Goal: Task Accomplishment & Management: Complete application form

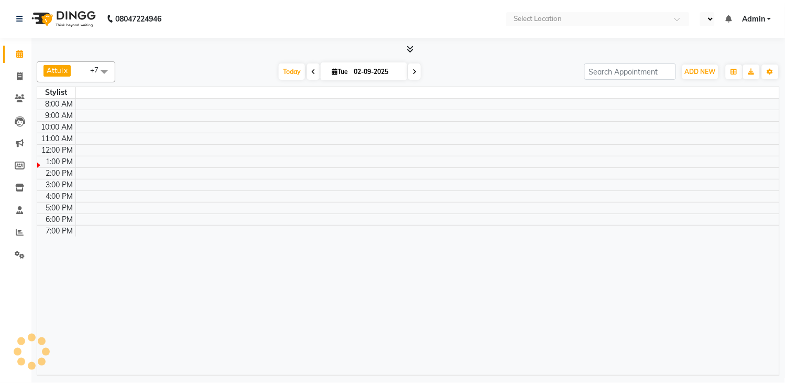
select select "en"
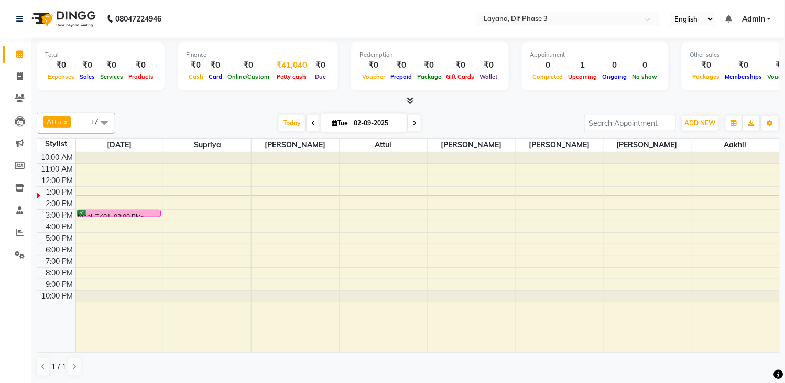
click at [272, 75] on div "Petty cash" at bounding box center [291, 76] width 39 height 11
click at [284, 67] on div "₹41,040" at bounding box center [291, 65] width 39 height 12
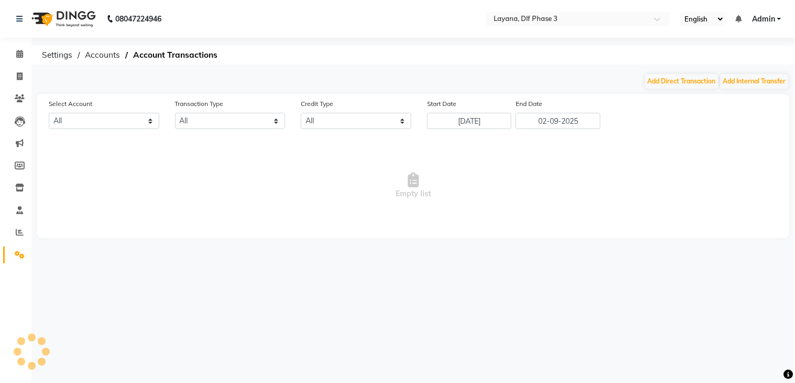
select select "6034"
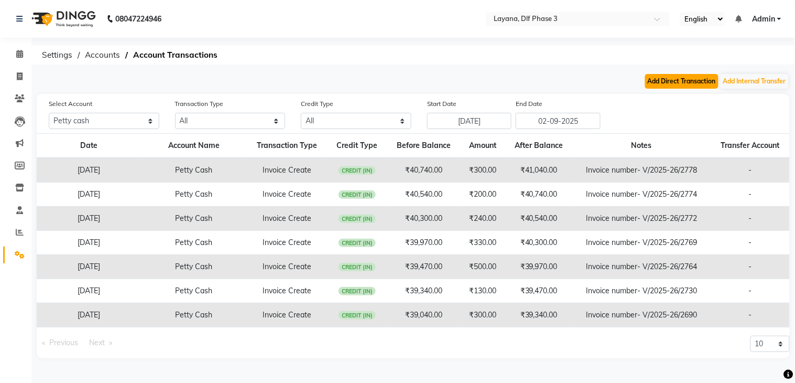
click at [701, 82] on button "Add Direct Transaction" at bounding box center [681, 81] width 73 height 15
select select "direct"
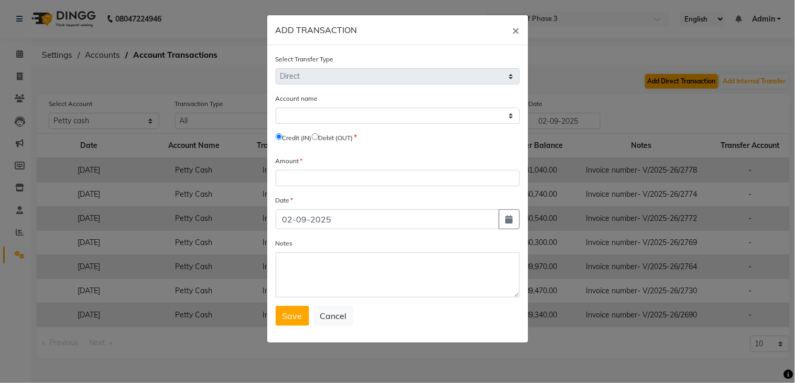
select select "6034"
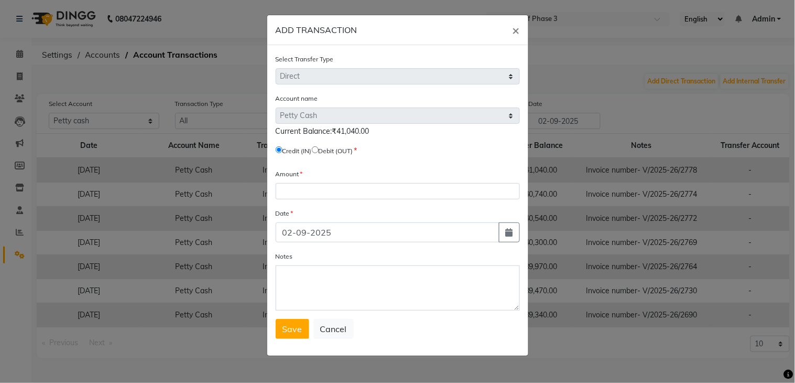
click at [319, 149] on input "radio" at bounding box center [315, 149] width 7 height 7
radio input "true"
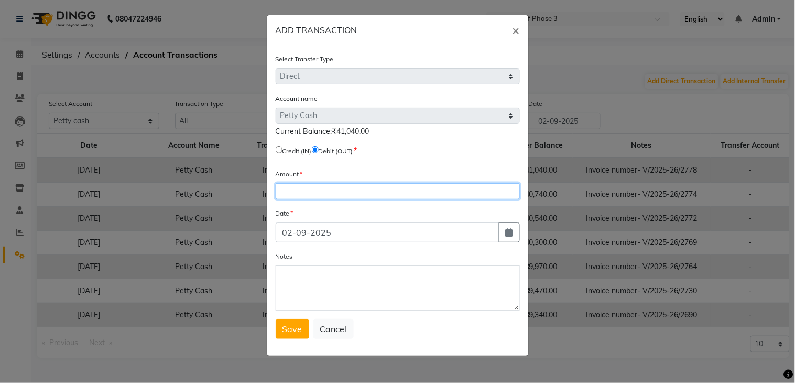
click at [335, 192] on input "number" at bounding box center [398, 191] width 244 height 16
type input "41040"
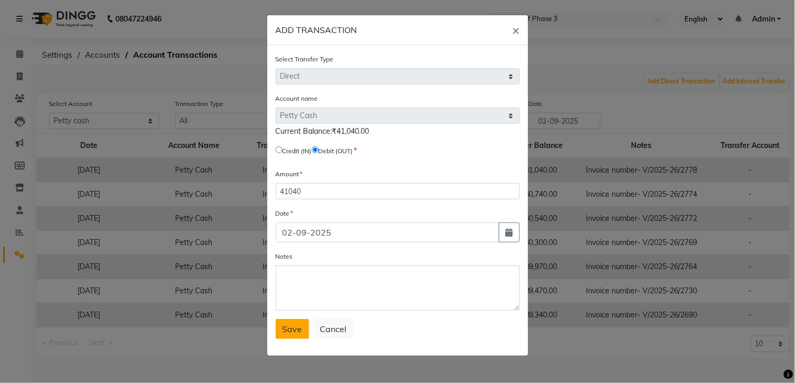
click at [289, 329] on span "Save" at bounding box center [292, 328] width 20 height 10
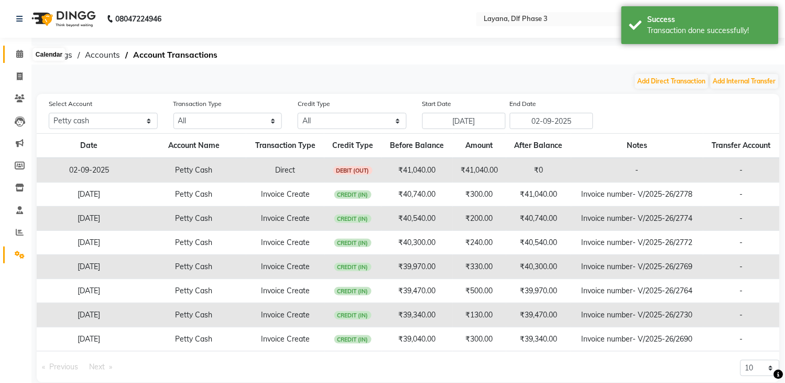
click at [18, 53] on icon at bounding box center [19, 54] width 7 height 8
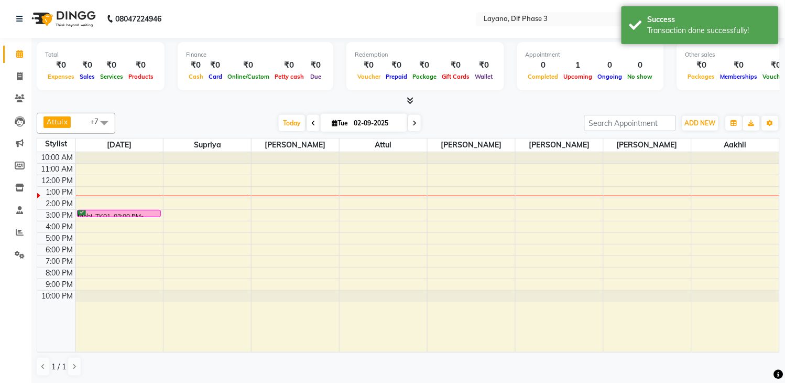
click at [406, 98] on span at bounding box center [408, 100] width 11 height 11
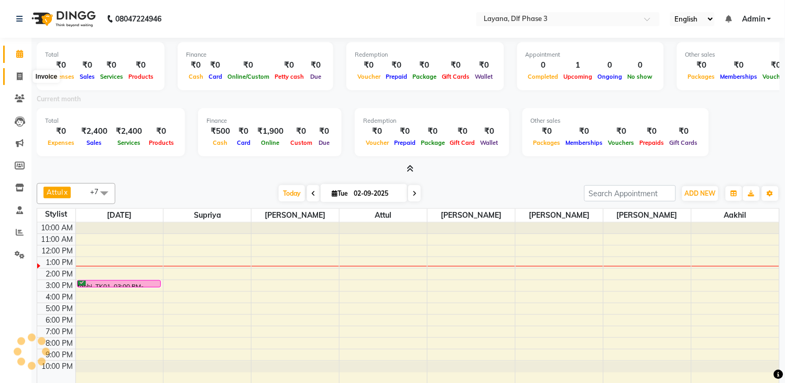
click at [17, 77] on icon at bounding box center [20, 76] width 6 height 8
select select "service"
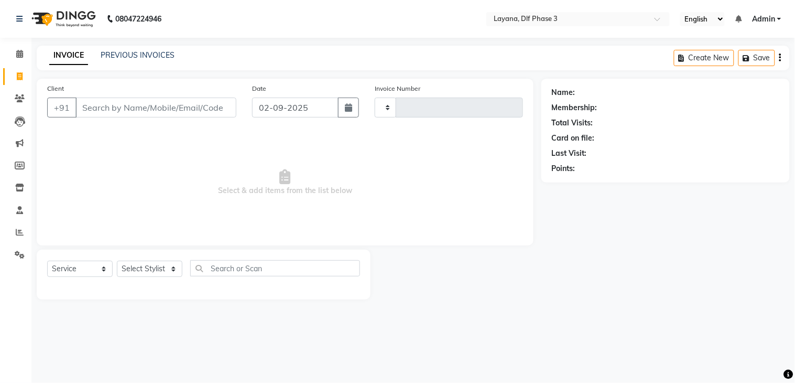
type input "2779"
select select "6973"
click at [19, 224] on link "Reports" at bounding box center [15, 232] width 25 height 17
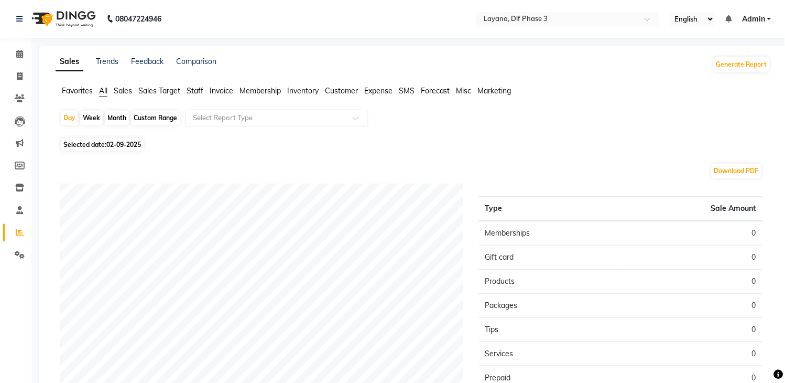
click at [122, 118] on div "Month" at bounding box center [117, 118] width 24 height 15
select select "9"
select select "2025"
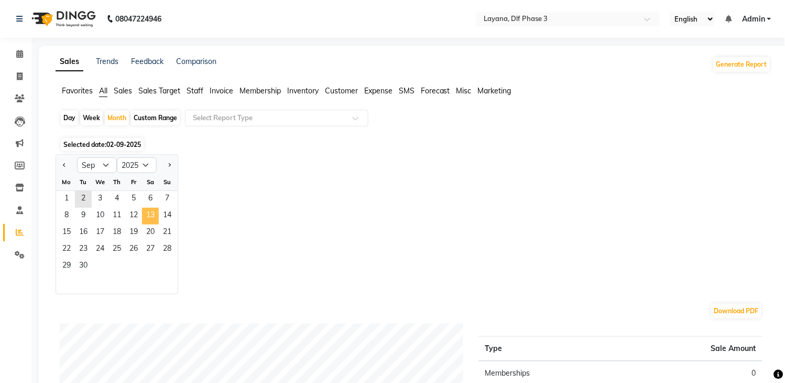
click at [150, 219] on span "13" at bounding box center [150, 215] width 17 height 17
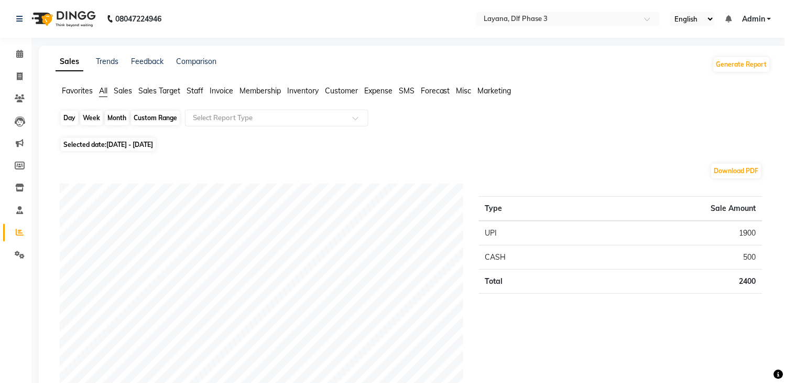
click at [117, 117] on div "Month" at bounding box center [117, 118] width 24 height 15
select select "9"
select select "2025"
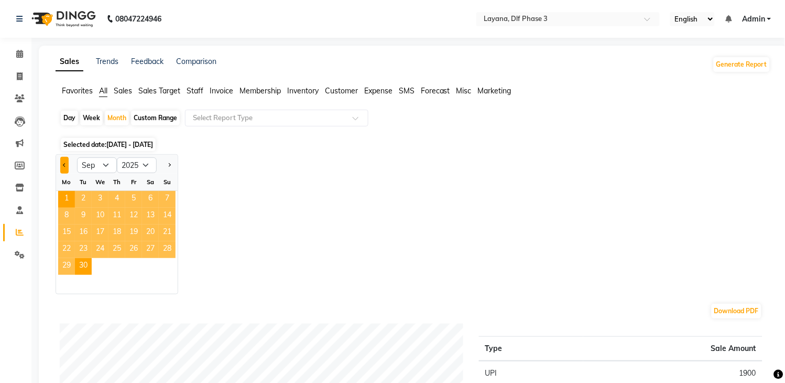
click at [64, 162] on span "Previous month" at bounding box center [65, 164] width 4 height 4
select select "8"
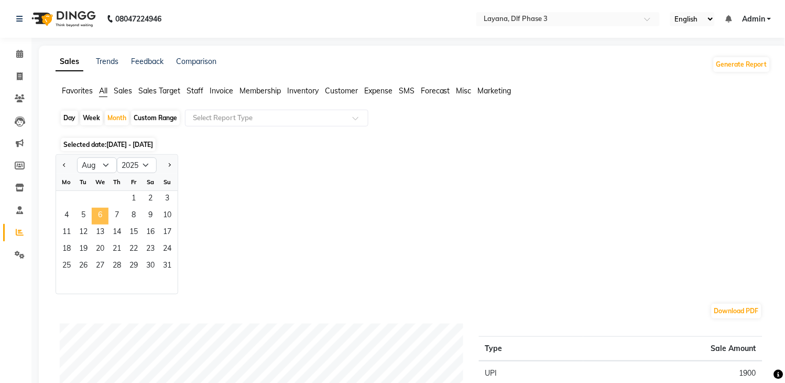
click at [104, 213] on span "6" at bounding box center [100, 215] width 17 height 17
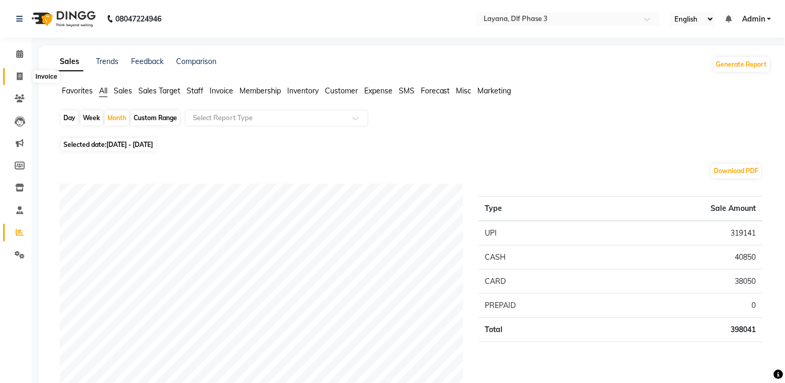
click at [23, 75] on span at bounding box center [19, 77] width 18 height 12
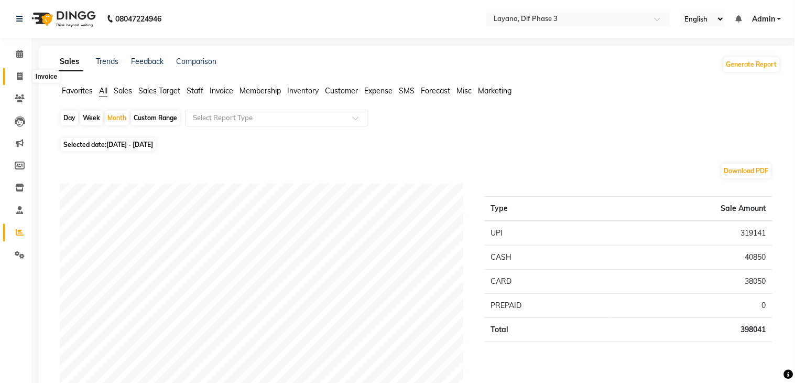
select select "service"
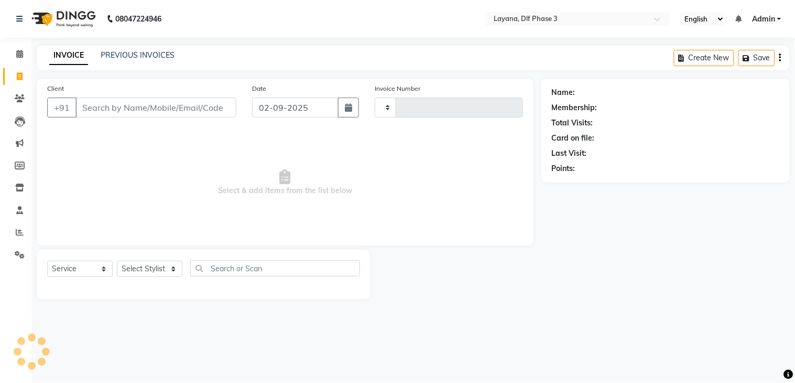
type input "2779"
select select "6973"
click at [177, 111] on input "Client" at bounding box center [155, 107] width 161 height 20
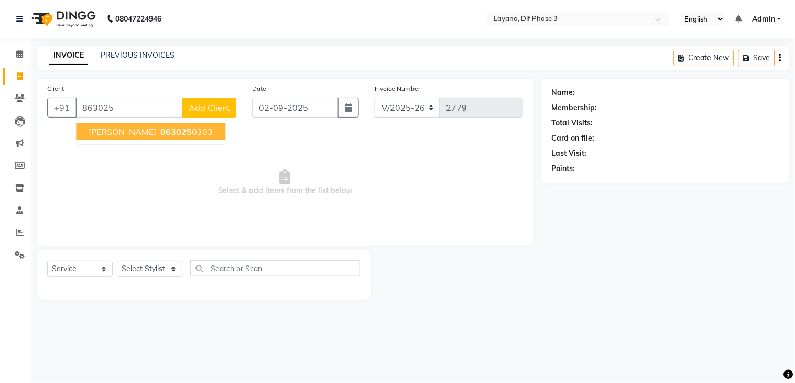
click at [167, 130] on span "863025" at bounding box center [175, 131] width 31 height 10
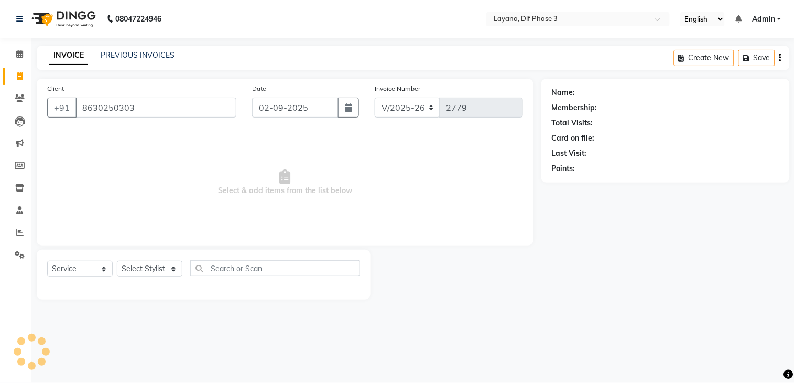
type input "8630250303"
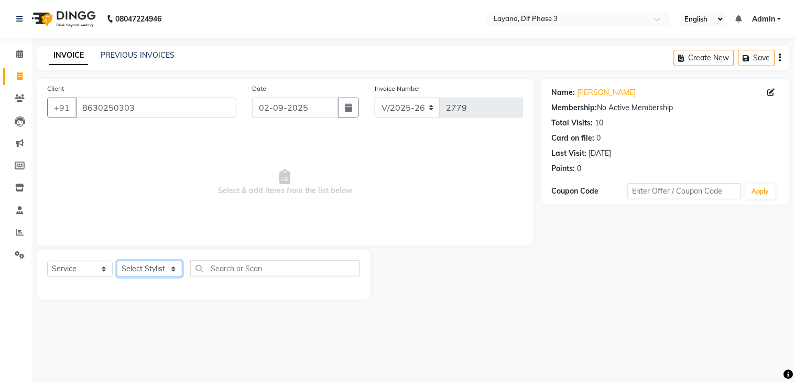
click at [154, 267] on select "Select Stylist Aakhil Attul [PERSON_NAME] [PERSON_NAME][DATE] [PERSON_NAME] [PE…" at bounding box center [149, 268] width 65 height 16
select select "74482"
click at [117, 261] on select "Select Stylist Aakhil Attul [PERSON_NAME] [PERSON_NAME][DATE] [PERSON_NAME] [PE…" at bounding box center [149, 268] width 65 height 16
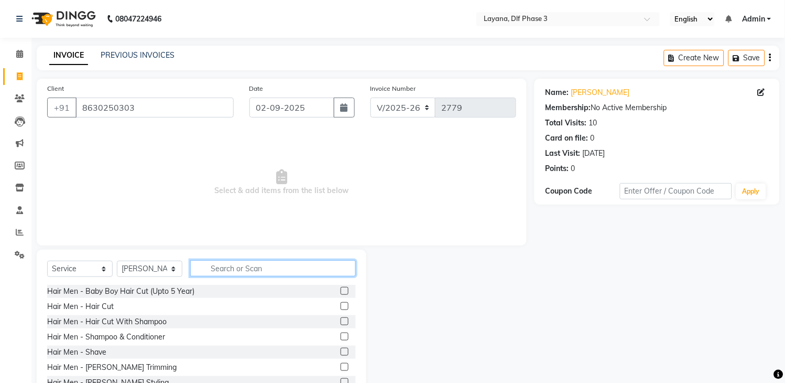
click at [307, 271] on input "text" at bounding box center [273, 268] width 166 height 16
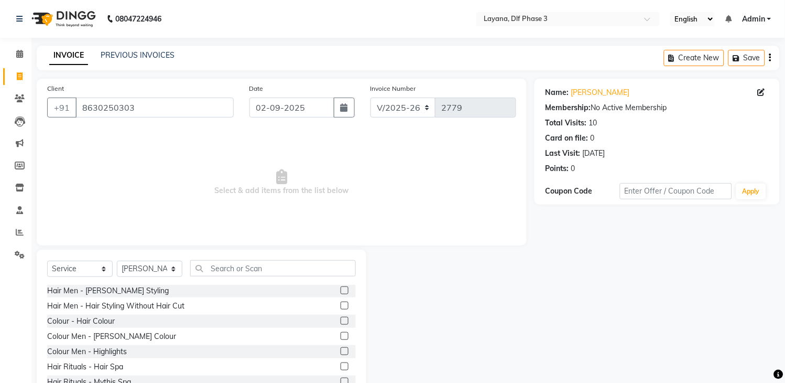
click at [341, 286] on div at bounding box center [344, 291] width 7 height 11
click at [341, 289] on label at bounding box center [345, 290] width 8 height 8
click at [341, 289] on input "checkbox" at bounding box center [344, 290] width 7 height 7
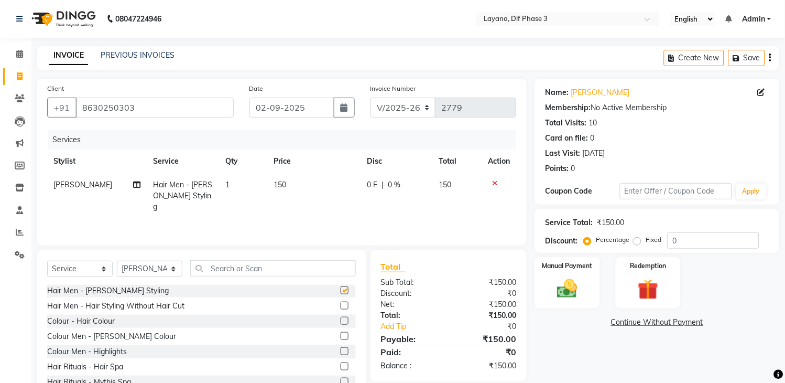
checkbox input "false"
click at [564, 281] on img at bounding box center [567, 289] width 35 height 25
click at [641, 322] on span "UPI" at bounding box center [645, 322] width 16 height 12
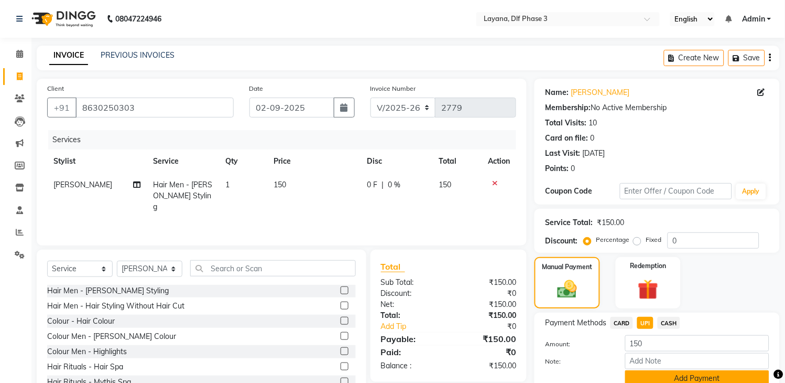
click at [676, 373] on button "Add Payment" at bounding box center [697, 378] width 144 height 16
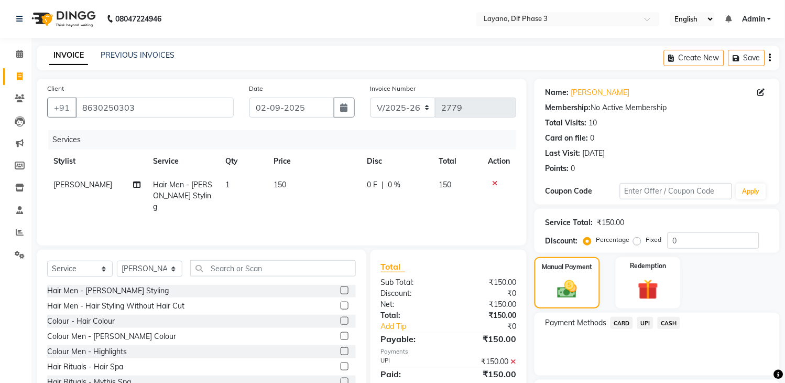
scroll to position [89, 0]
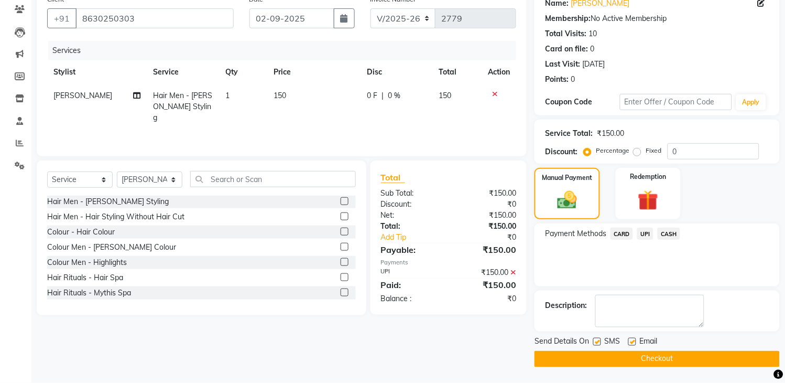
click at [594, 341] on label at bounding box center [597, 341] width 8 height 8
click at [594, 341] on input "checkbox" at bounding box center [596, 341] width 7 height 7
checkbox input "false"
click at [595, 354] on button "Checkout" at bounding box center [656, 359] width 245 height 16
